Goal: Information Seeking & Learning: Learn about a topic

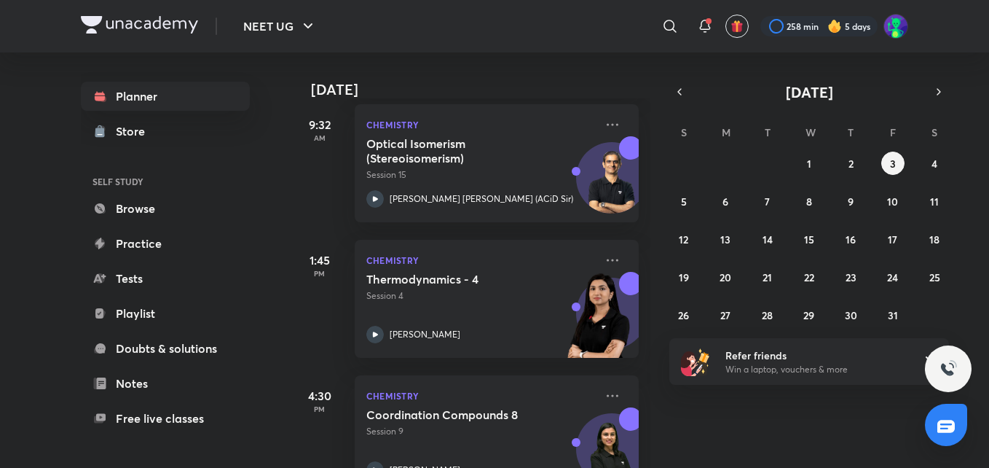
scroll to position [263, 0]
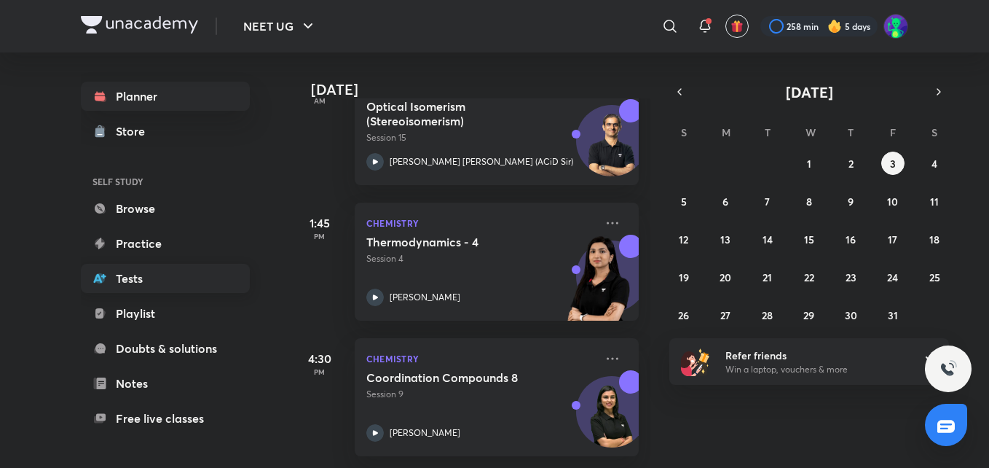
click at [137, 273] on link "Tests" at bounding box center [165, 278] width 169 height 29
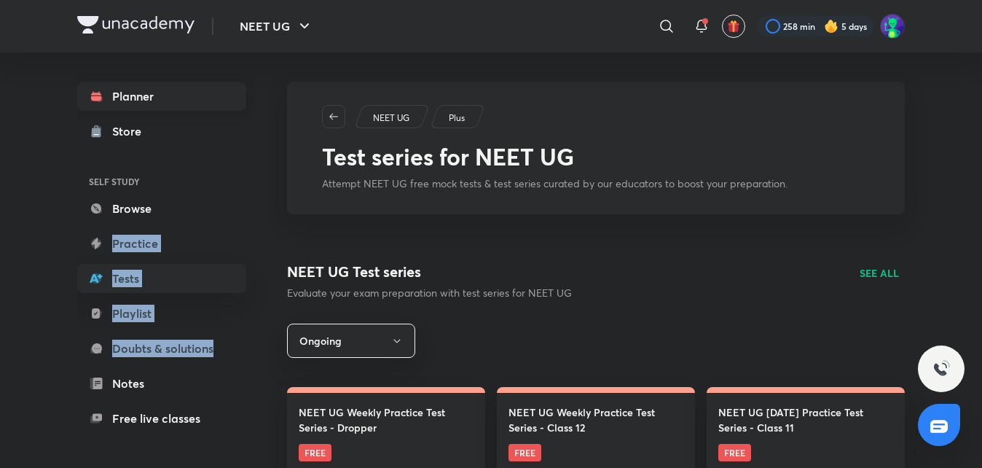
click at [165, 94] on link "Planner" at bounding box center [161, 96] width 169 height 29
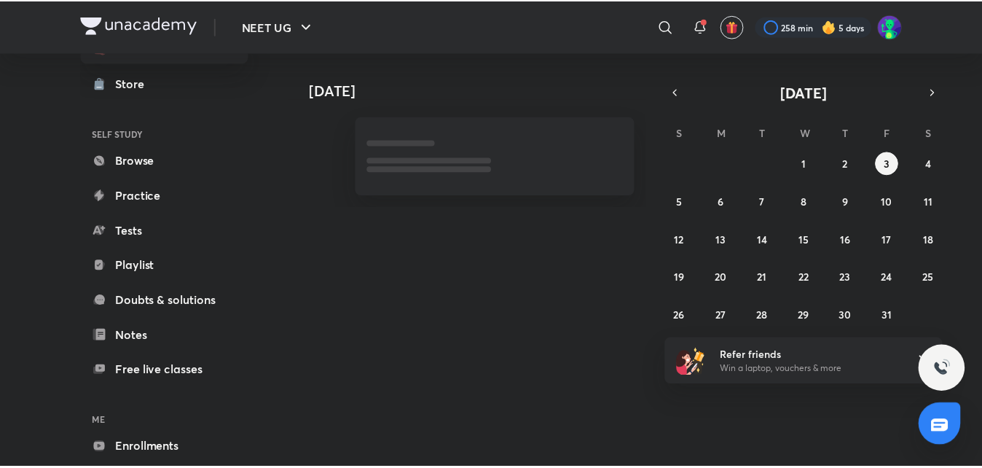
scroll to position [118, 0]
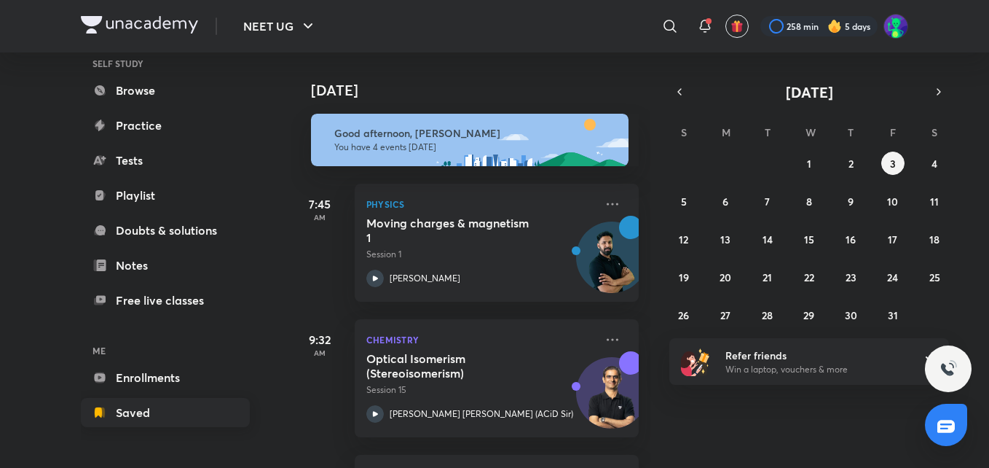
click at [134, 409] on link "Saved" at bounding box center [165, 412] width 169 height 29
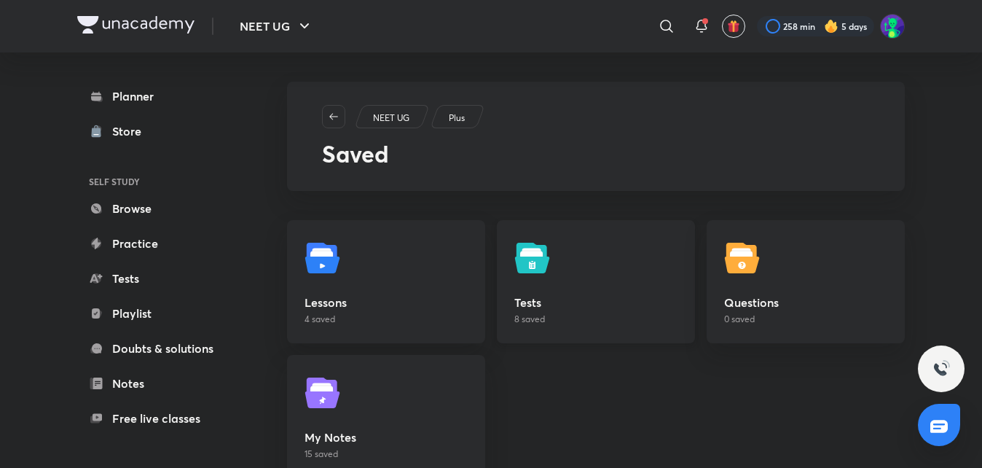
click at [527, 245] on img at bounding box center [534, 257] width 41 height 41
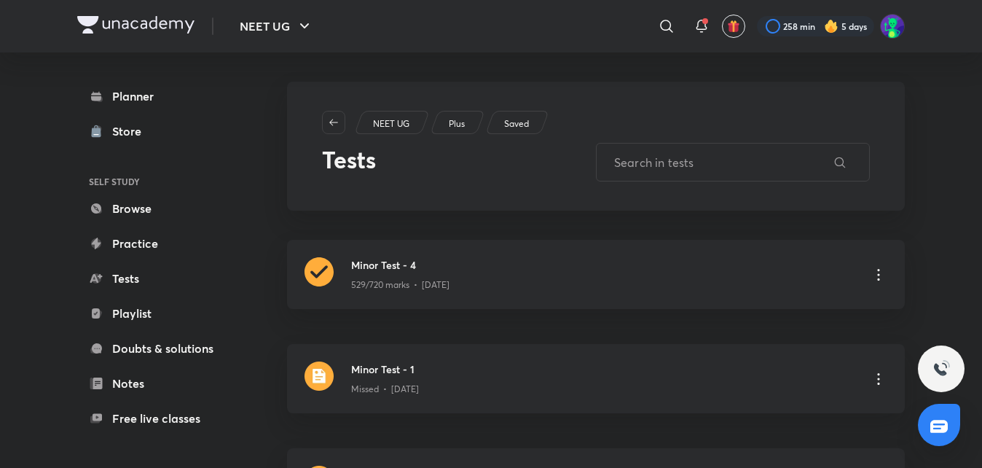
click at [527, 245] on div "[MEDICAL_DATA] - 4 529/720 marks • [DATE]" at bounding box center [596, 274] width 618 height 69
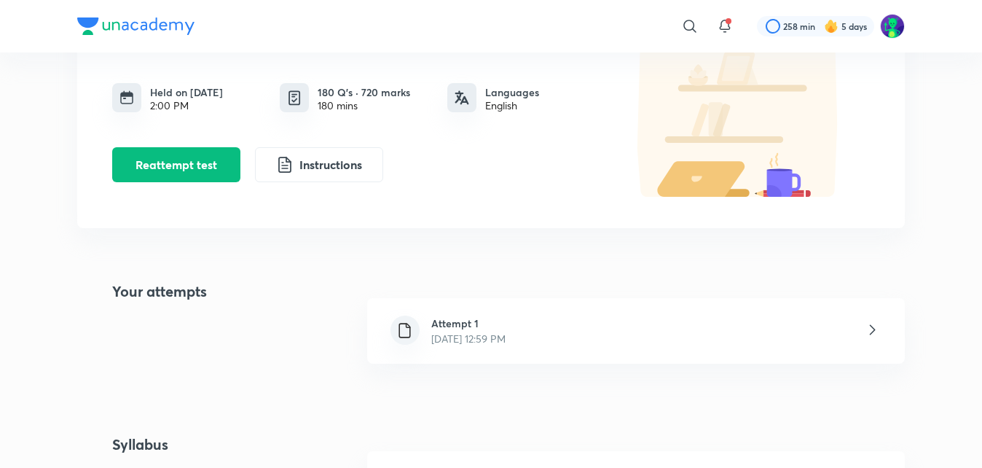
scroll to position [29, 0]
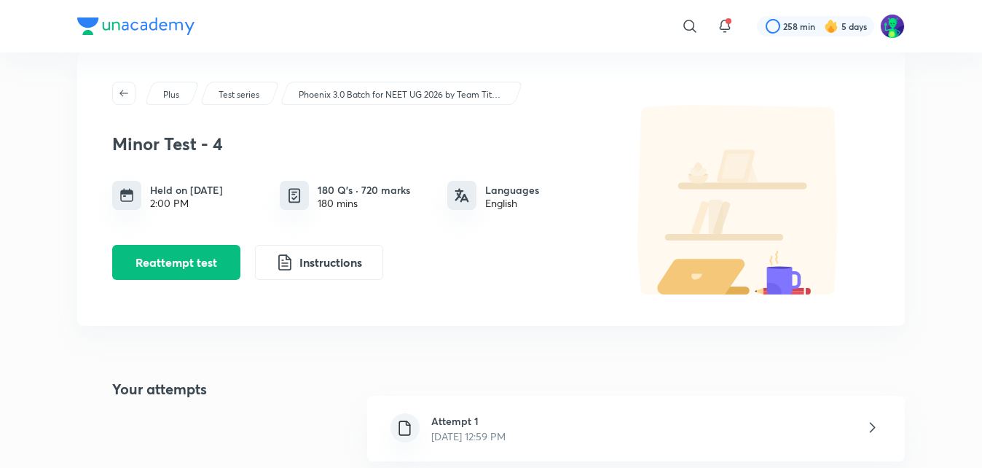
click at [486, 419] on h6 "Attempt 1" at bounding box center [468, 420] width 74 height 15
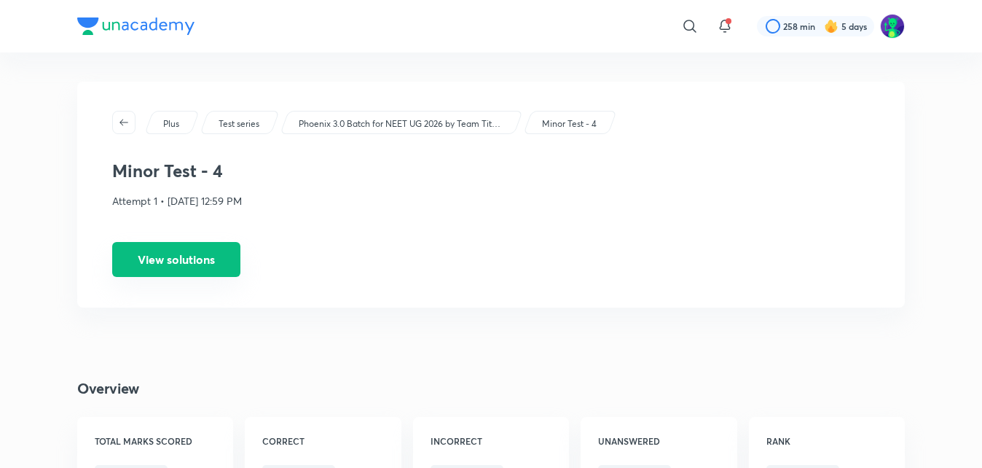
click at [170, 267] on button "View solutions" at bounding box center [176, 259] width 128 height 35
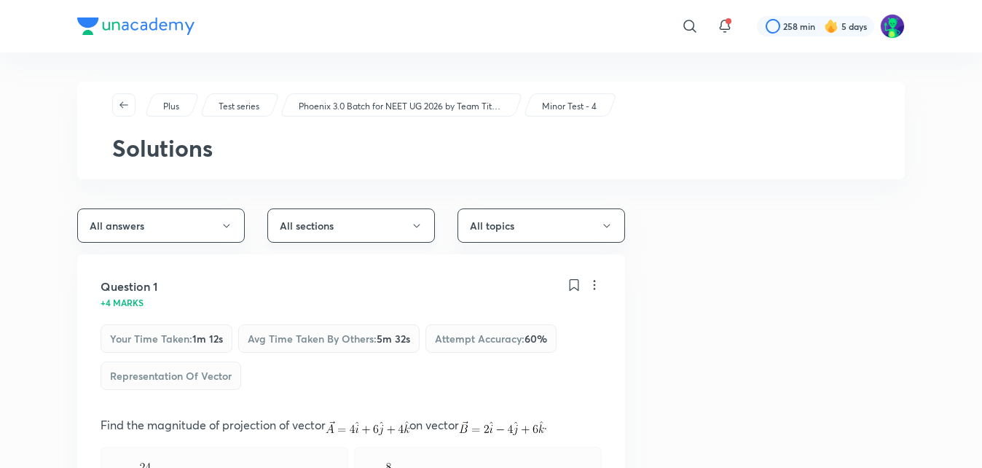
click at [391, 218] on button "All sections" at bounding box center [350, 225] width 167 height 34
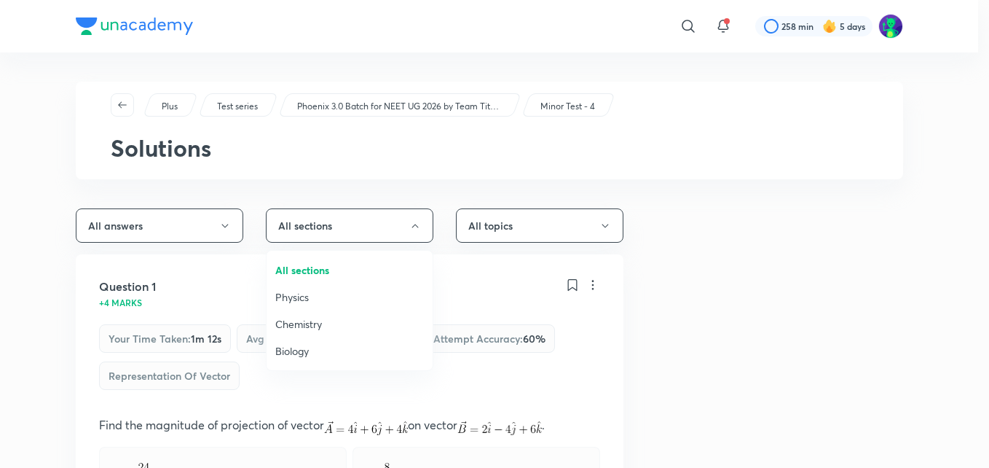
click at [335, 326] on span "Chemistry" at bounding box center [349, 323] width 149 height 15
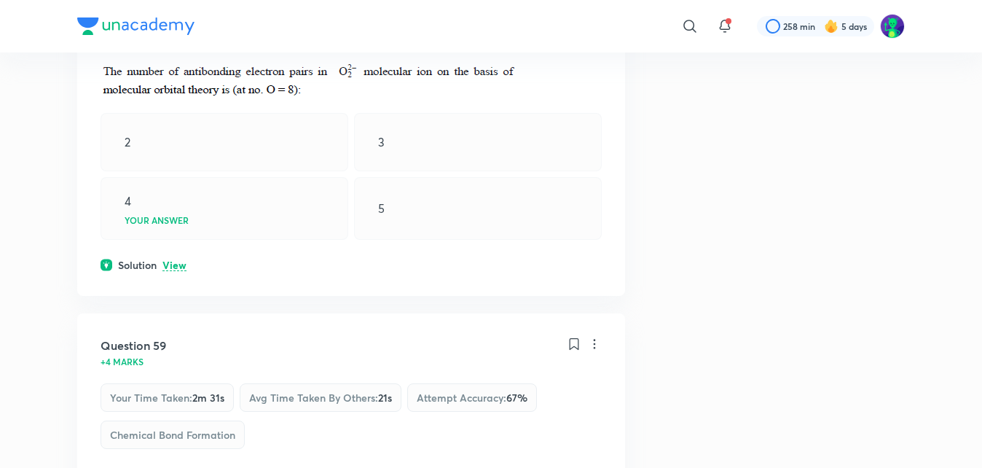
scroll to position [5127, 0]
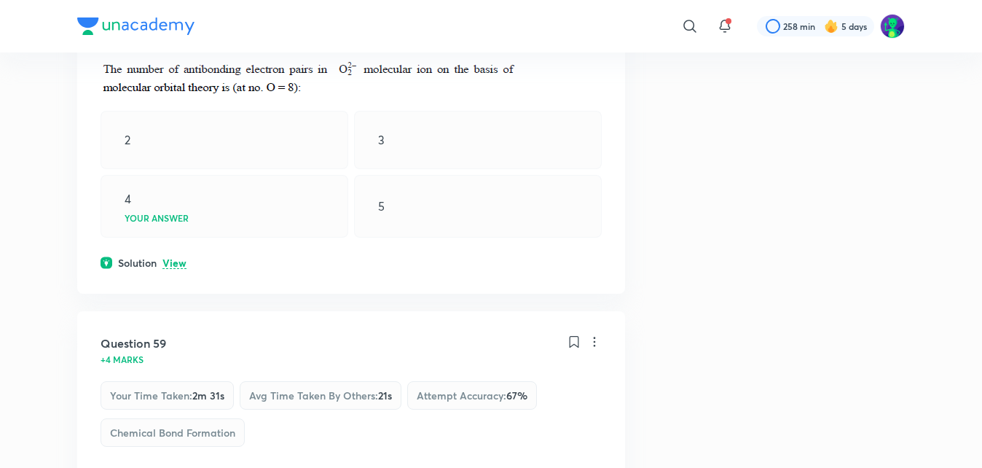
click at [167, 269] on p "View" at bounding box center [174, 263] width 24 height 11
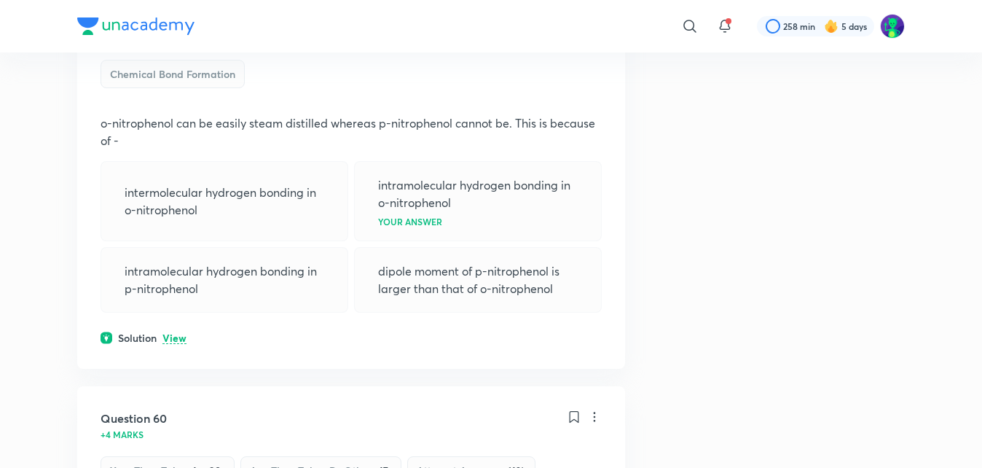
scroll to position [5534, 0]
click at [181, 342] on p "View" at bounding box center [174, 336] width 24 height 11
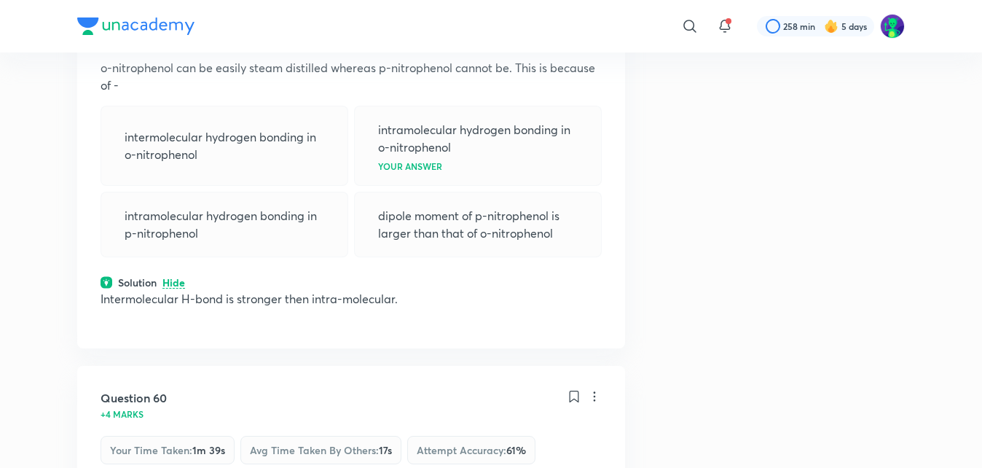
scroll to position [5545, 0]
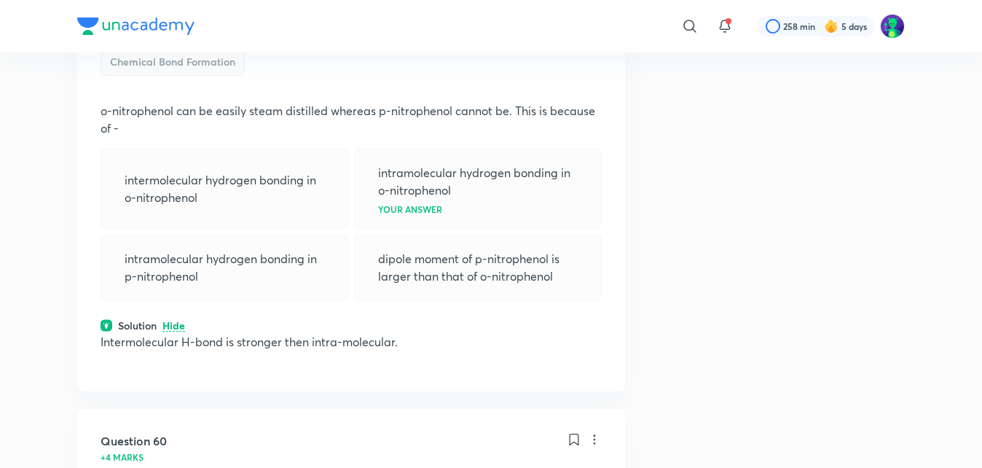
click at [417, 281] on p "dipole moment of p-nitrophenol is larger than that of o-nitrophenol" at bounding box center [478, 267] width 200 height 35
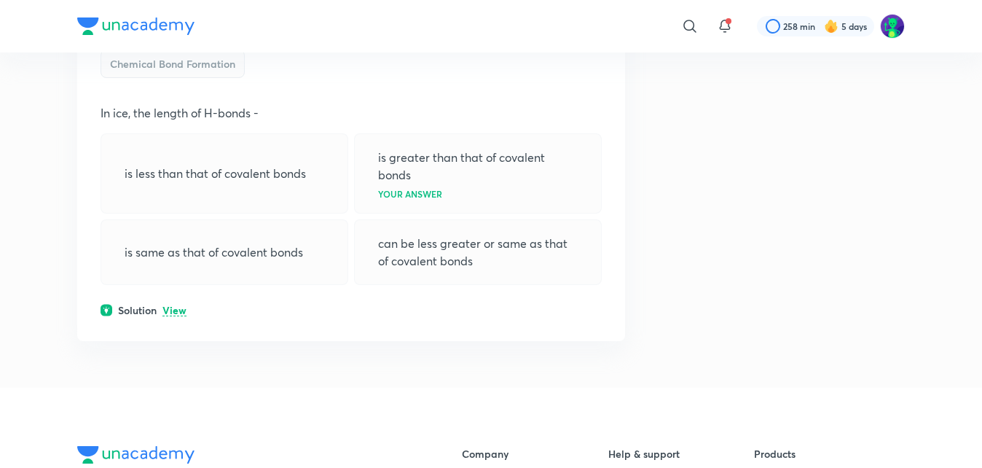
scroll to position [6040, 0]
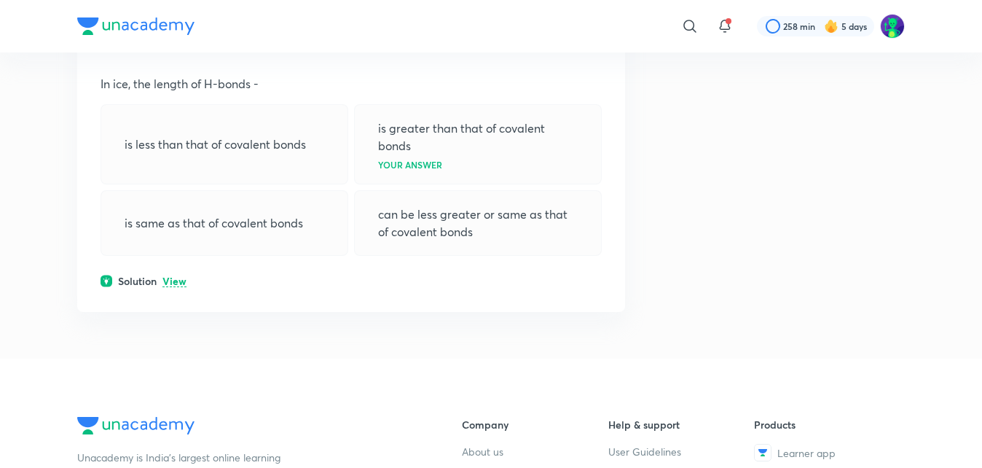
click at [183, 287] on p "View" at bounding box center [174, 281] width 24 height 11
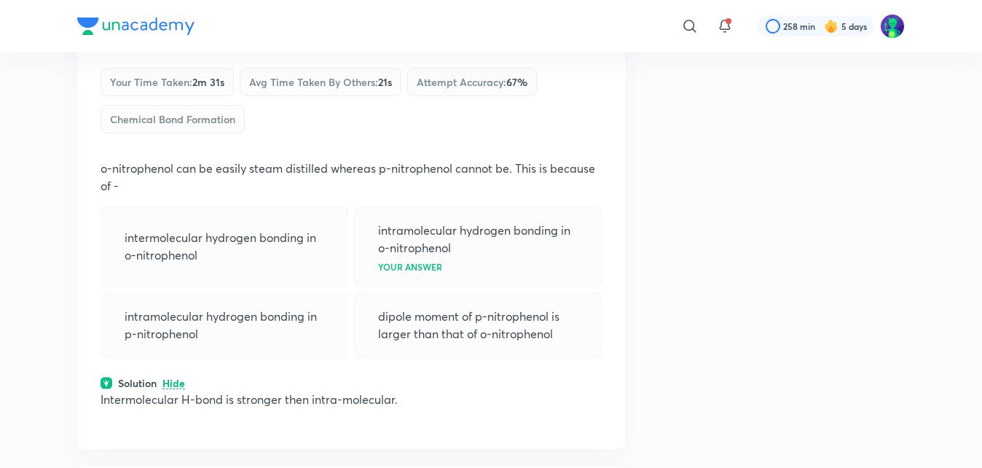
scroll to position [5487, 0]
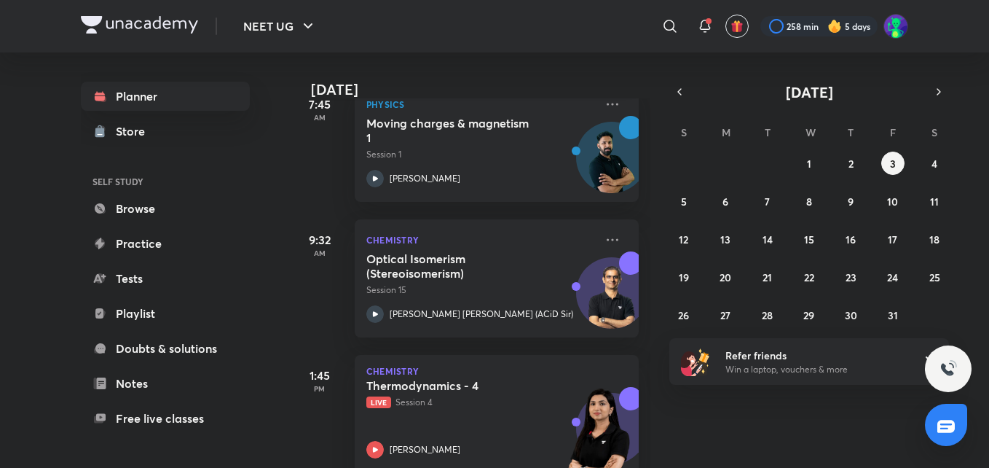
scroll to position [263, 0]
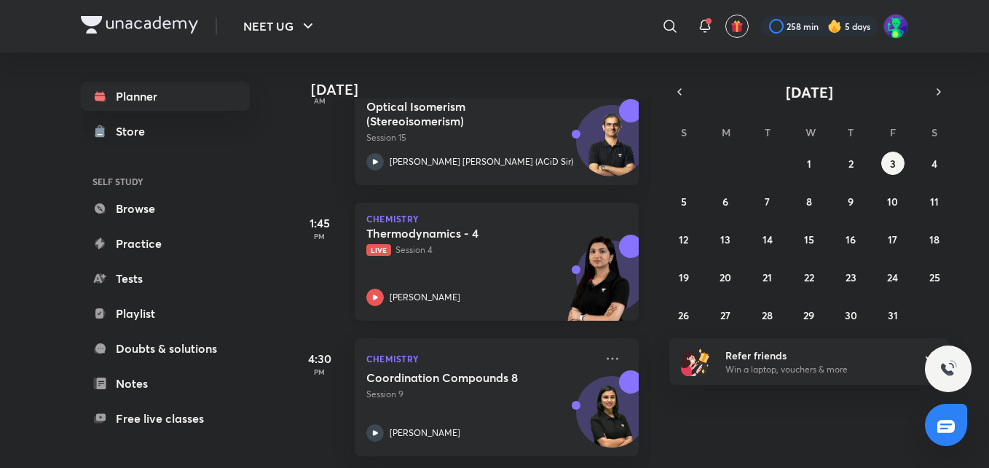
click at [430, 226] on h5 "Thermodynamics - 4" at bounding box center [456, 233] width 181 height 15
